Goal: Register for event/course

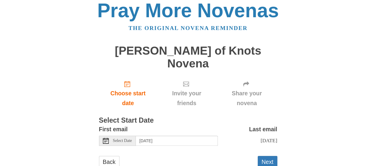
scroll to position [11, 0]
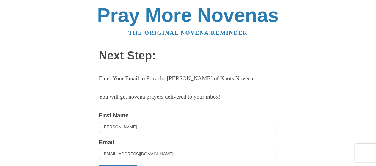
scroll to position [101, 0]
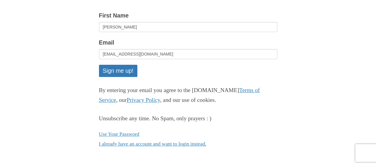
drag, startPoint x: 228, startPoint y: 26, endPoint x: 144, endPoint y: 3, distance: 87.1
drag, startPoint x: 144, startPoint y: 3, endPoint x: 142, endPoint y: 6, distance: 4.0
drag, startPoint x: 140, startPoint y: 7, endPoint x: 135, endPoint y: 4, distance: 6.0
drag, startPoint x: 135, startPoint y: 5, endPoint x: 340, endPoint y: 60, distance: 212.0
click at [340, 60] on div "Pray More Novenas The original novena reminder Next Step: Enter Your Email to P…" at bounding box center [188, 33] width 348 height 266
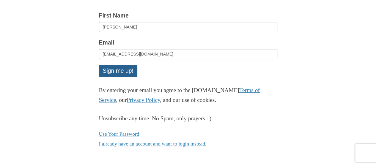
click at [114, 68] on button "Sign me up!" at bounding box center [118, 71] width 38 height 12
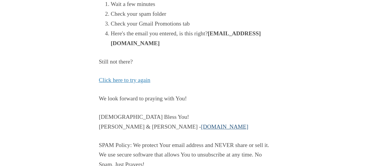
scroll to position [196, 0]
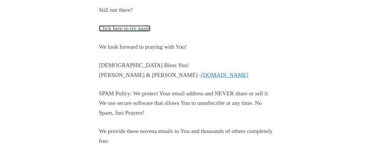
click at [130, 29] on link "Click here to try again" at bounding box center [124, 28] width 51 height 6
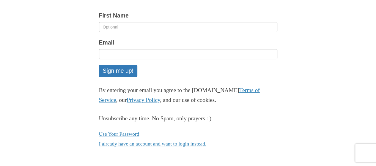
scroll to position [101, 0]
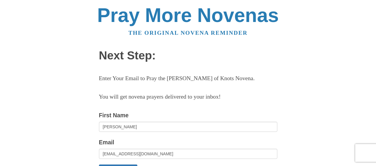
scroll to position [101, 0]
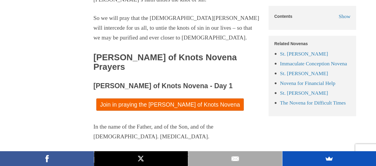
scroll to position [622, 0]
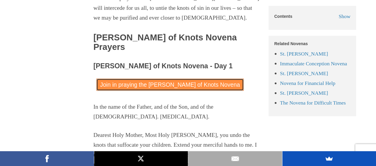
click at [149, 79] on link "Join in praying the Mary Undoer of Knots Novena" at bounding box center [169, 85] width 147 height 12
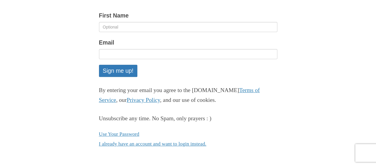
scroll to position [101, 0]
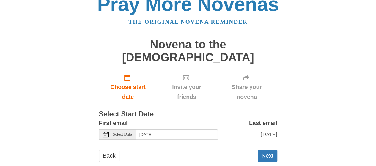
scroll to position [11, 0]
click at [124, 132] on span "Select Date" at bounding box center [122, 134] width 19 height 4
click at [144, 150] on div "Back Next" at bounding box center [188, 159] width 178 height 18
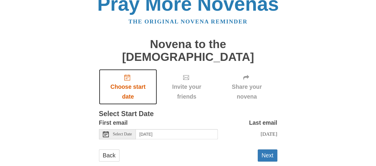
click at [128, 82] on span "Choose start date" at bounding box center [128, 92] width 46 height 20
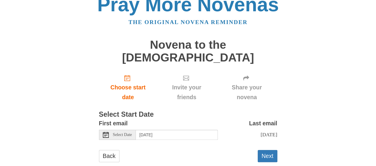
scroll to position [11, 0]
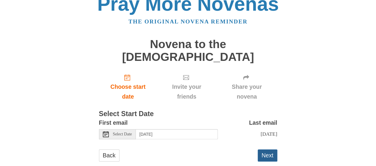
click at [276, 150] on button "Next" at bounding box center [268, 156] width 20 height 12
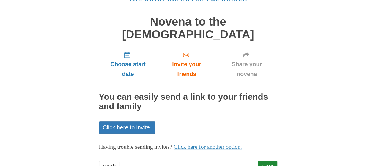
scroll to position [45, 0]
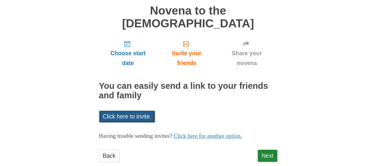
click at [134, 111] on link "Click here to invite." at bounding box center [127, 117] width 56 height 12
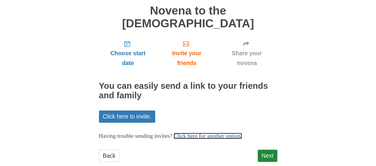
click at [215, 133] on link "Click here for another option." at bounding box center [208, 136] width 68 height 6
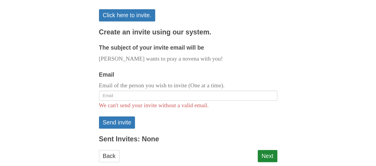
scroll to position [147, 0]
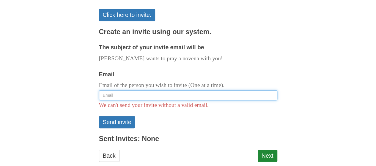
click at [199, 90] on input "Email" at bounding box center [188, 95] width 178 height 10
click at [104, 90] on input "[EMAIL_ADDRESS][DOMAIN_NAME]" at bounding box center [188, 95] width 178 height 10
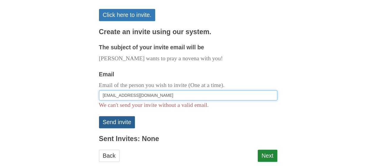
type input "[EMAIL_ADDRESS][DOMAIN_NAME]"
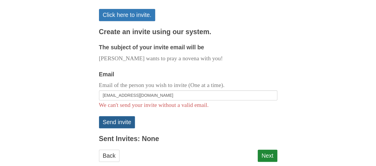
click at [116, 116] on button "Send invite" at bounding box center [117, 122] width 36 height 12
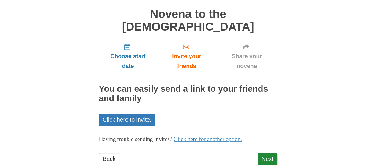
scroll to position [73, 0]
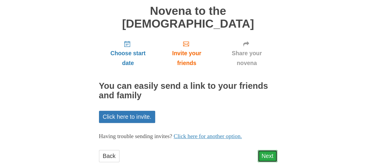
click at [271, 150] on link "Next" at bounding box center [268, 156] width 20 height 12
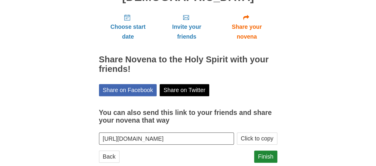
scroll to position [72, 0]
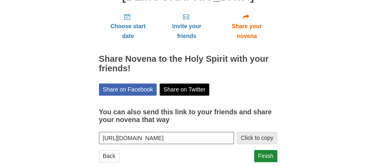
click at [265, 132] on button "Click to copy" at bounding box center [257, 138] width 40 height 12
